Goal: Register for event/course

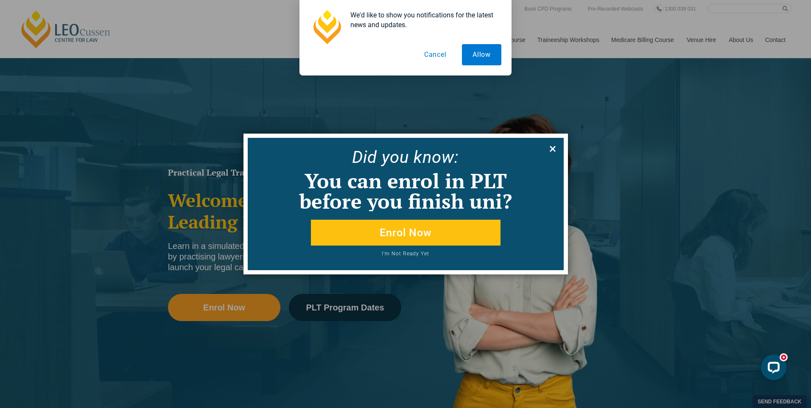
click at [552, 143] on button at bounding box center [553, 149] width 14 height 14
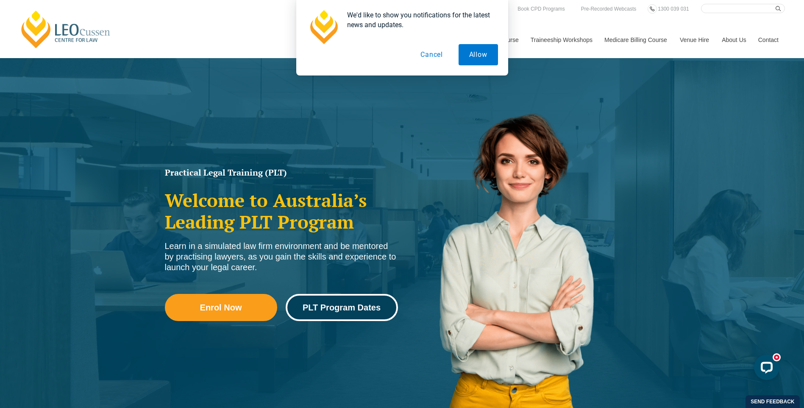
click at [316, 304] on span "PLT Program Dates" at bounding box center [342, 307] width 78 height 8
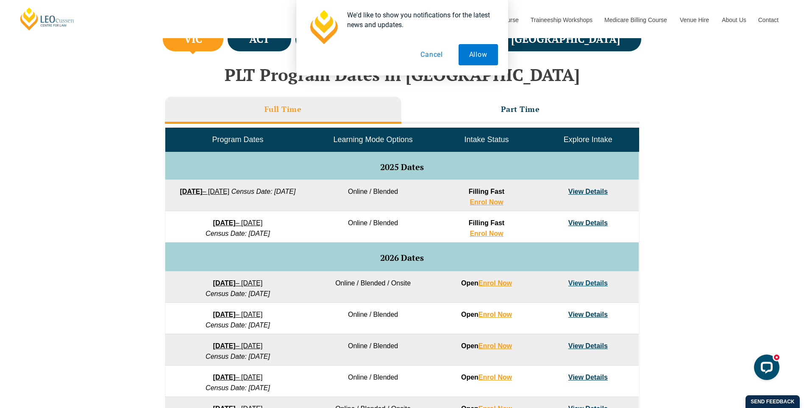
scroll to position [313, 0]
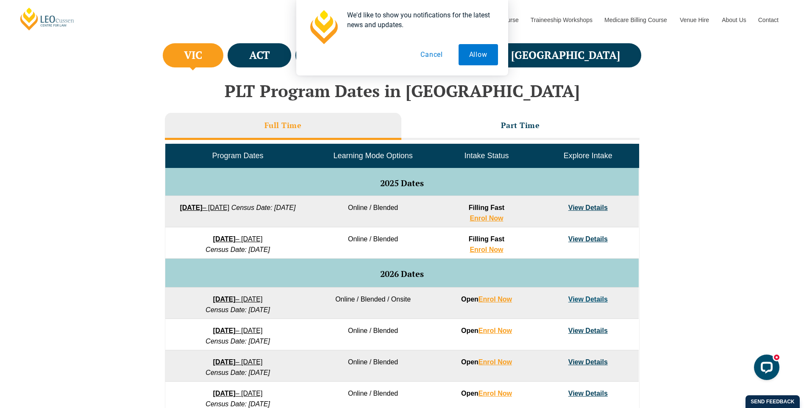
click at [428, 52] on button "Cancel" at bounding box center [432, 54] width 44 height 21
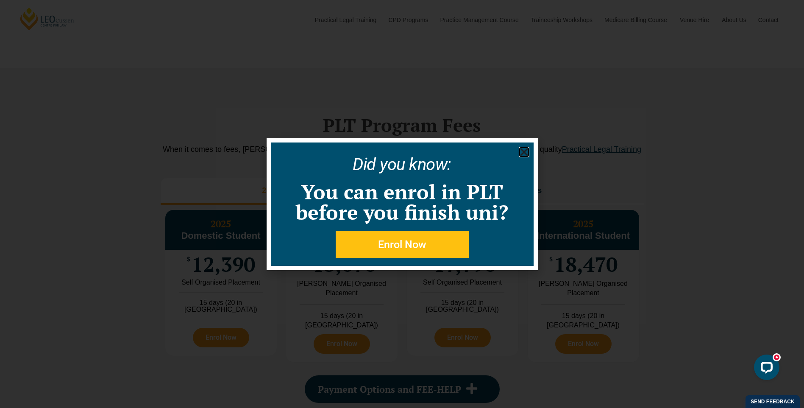
scroll to position [914, 0]
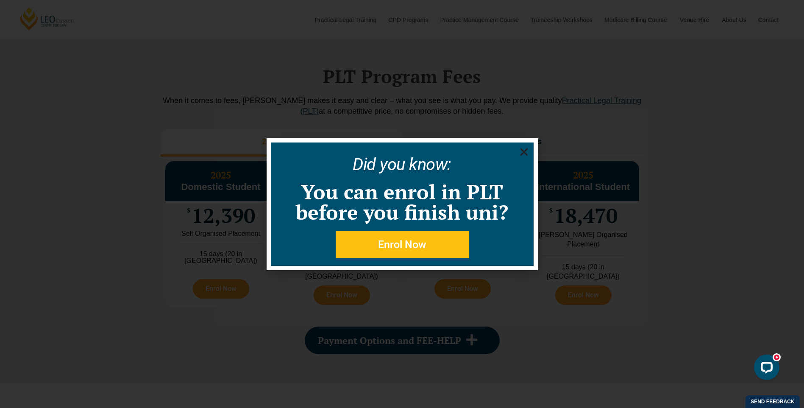
click at [526, 151] on use "Close" at bounding box center [524, 152] width 8 height 8
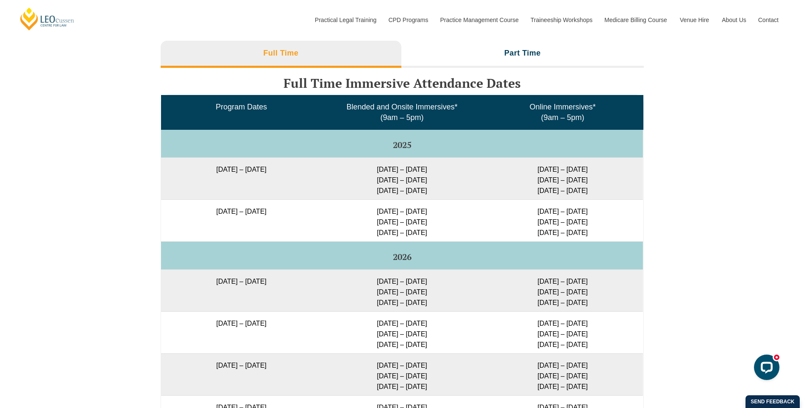
scroll to position [1391, 0]
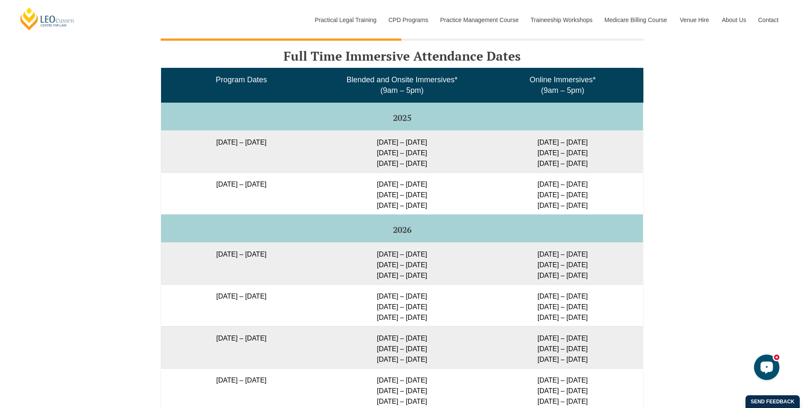
click at [767, 363] on div "Open LiveChat chat widget" at bounding box center [767, 367] width 14 height 14
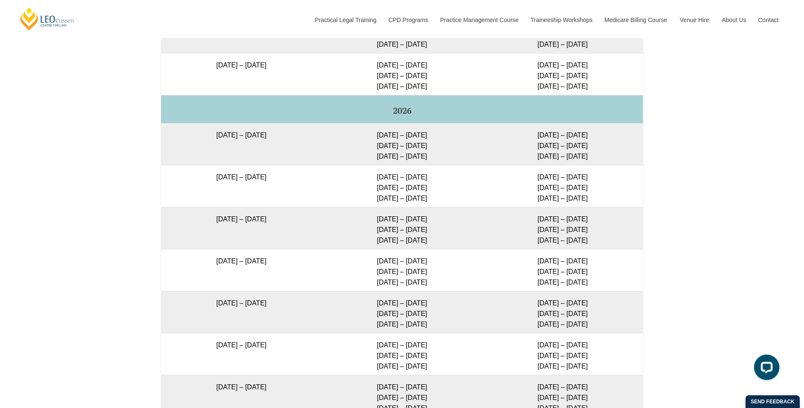
scroll to position [1526, 0]
